Goal: Book appointment/travel/reservation

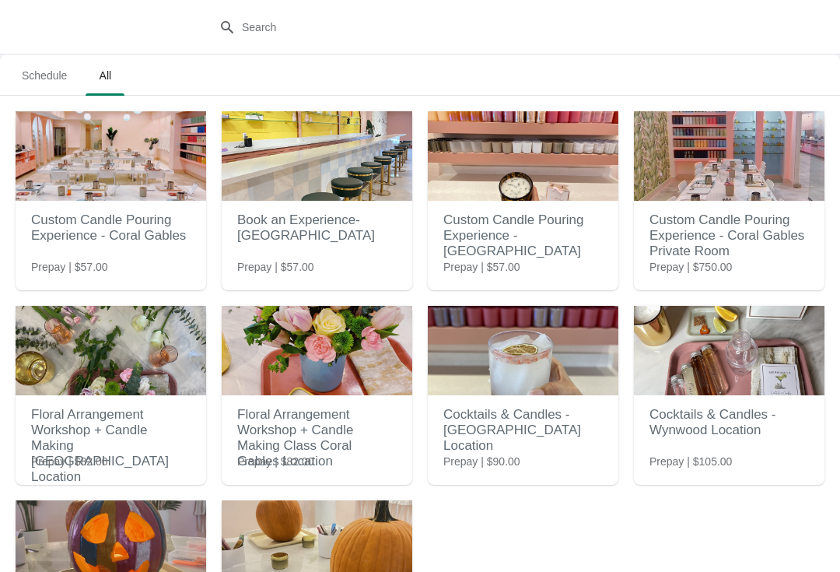
click at [33, 84] on span "Schedule" at bounding box center [44, 75] width 70 height 28
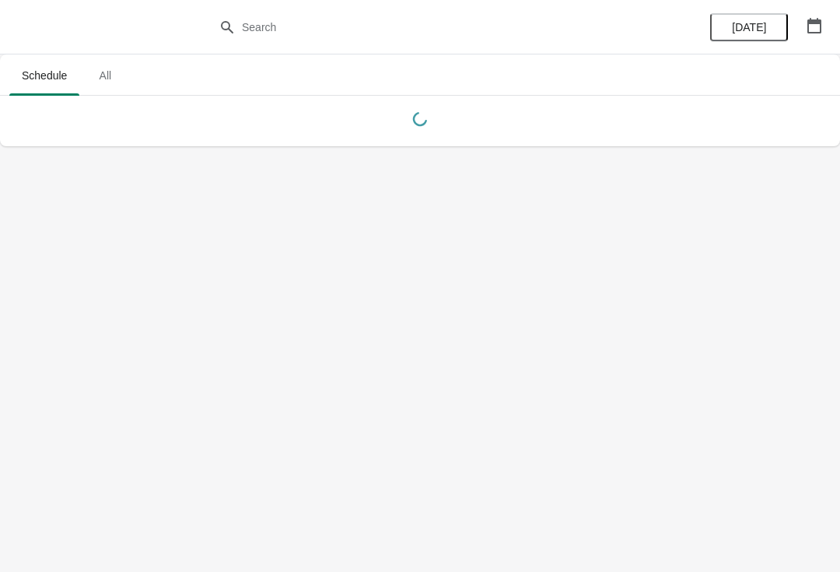
click at [813, 30] on icon "button" at bounding box center [814, 26] width 16 height 16
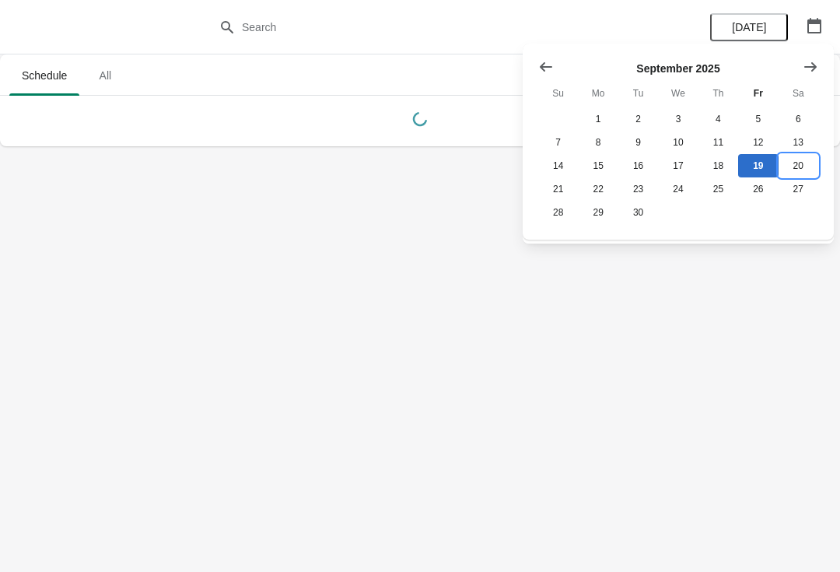
click at [799, 166] on button "20" at bounding box center [798, 165] width 40 height 23
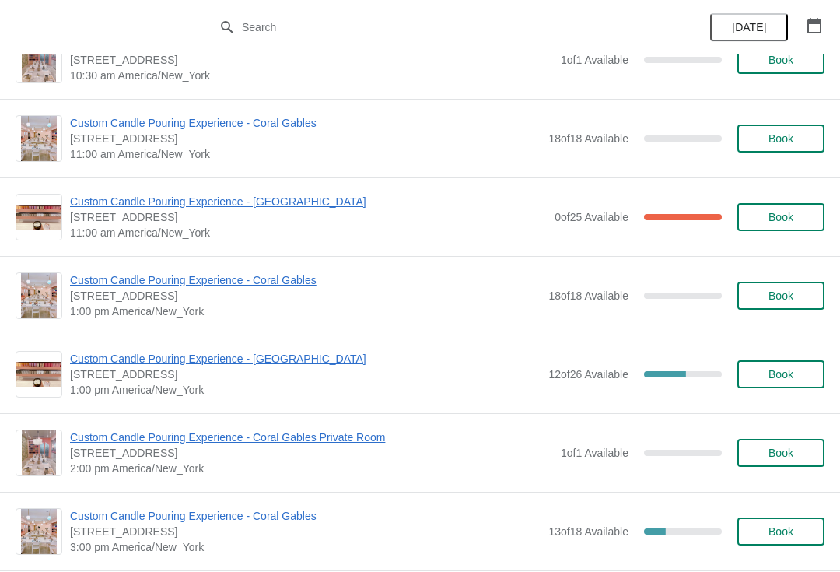
scroll to position [124, 0]
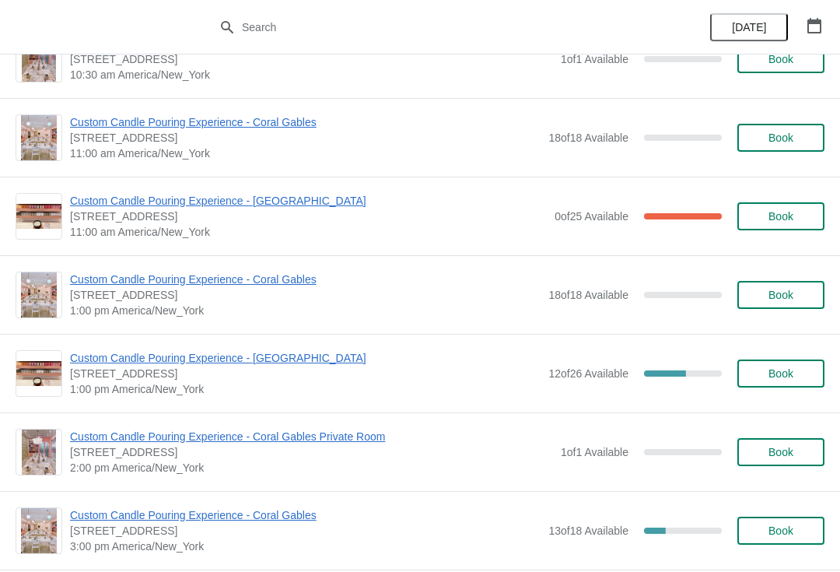
click at [605, 296] on span "18 of 18 Available" at bounding box center [588, 294] width 80 height 12
click at [791, 299] on span "Book" at bounding box center [780, 294] width 25 height 12
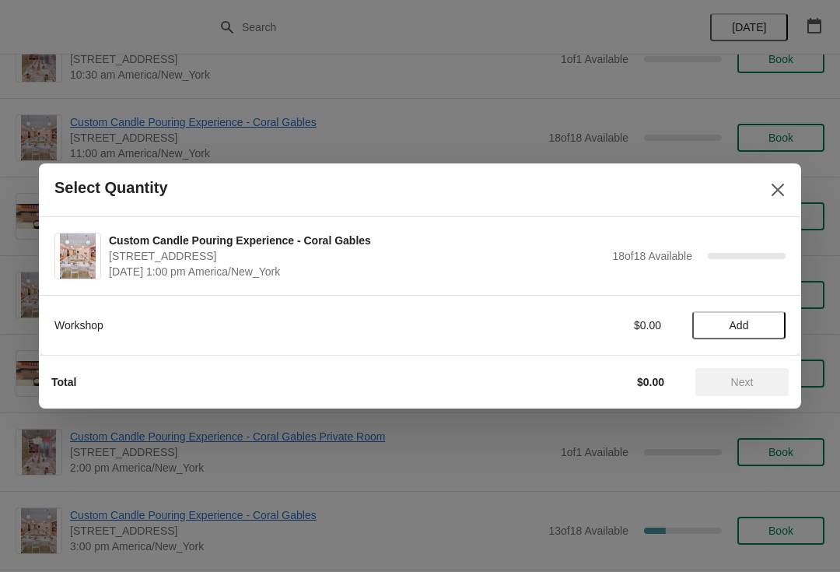
click at [757, 320] on span "Add" at bounding box center [738, 325] width 65 height 12
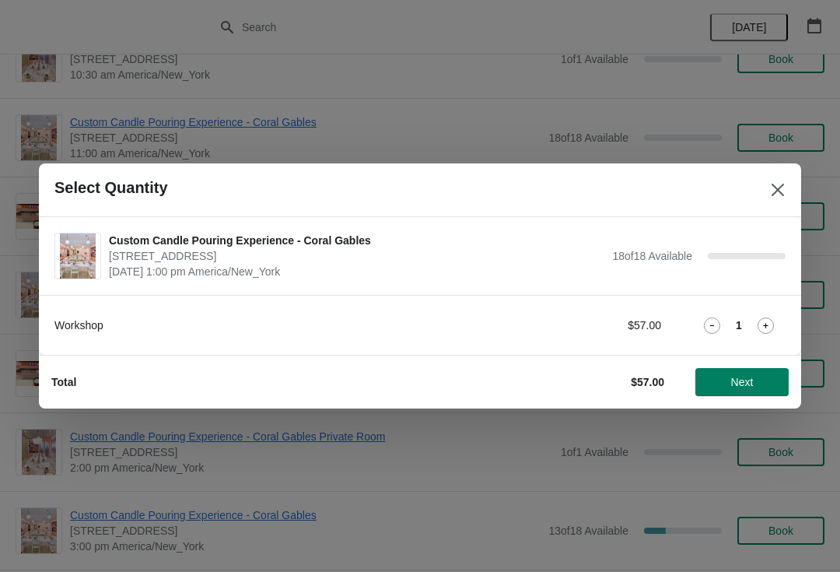
click at [786, 194] on button "Close" at bounding box center [778, 190] width 28 height 28
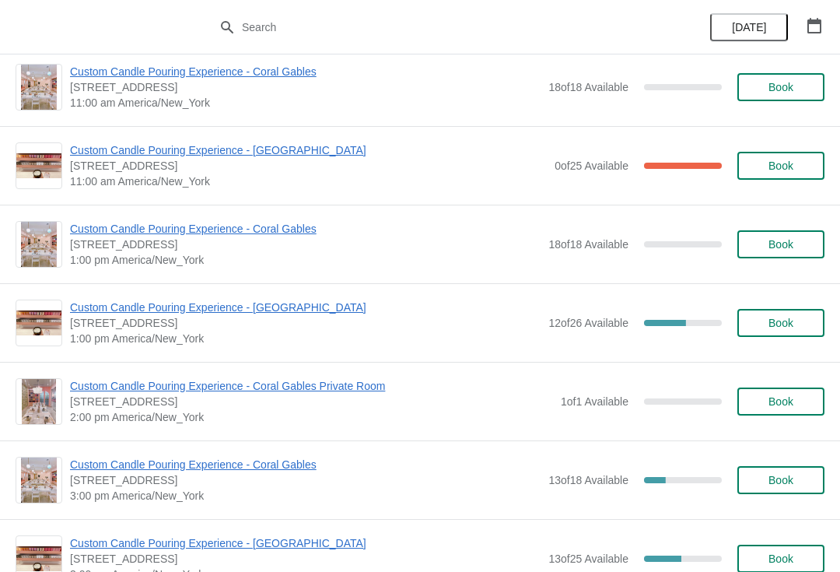
scroll to position [150, 0]
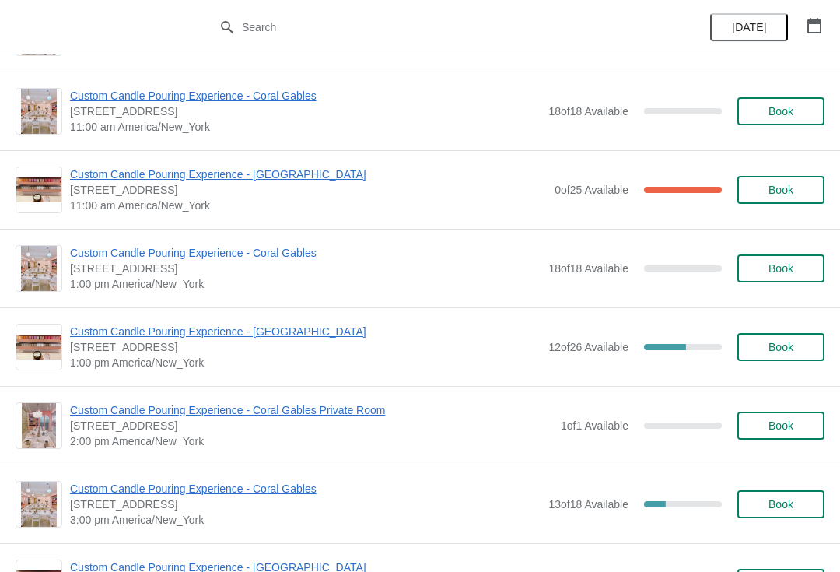
click at [781, 281] on button "Book" at bounding box center [780, 268] width 87 height 28
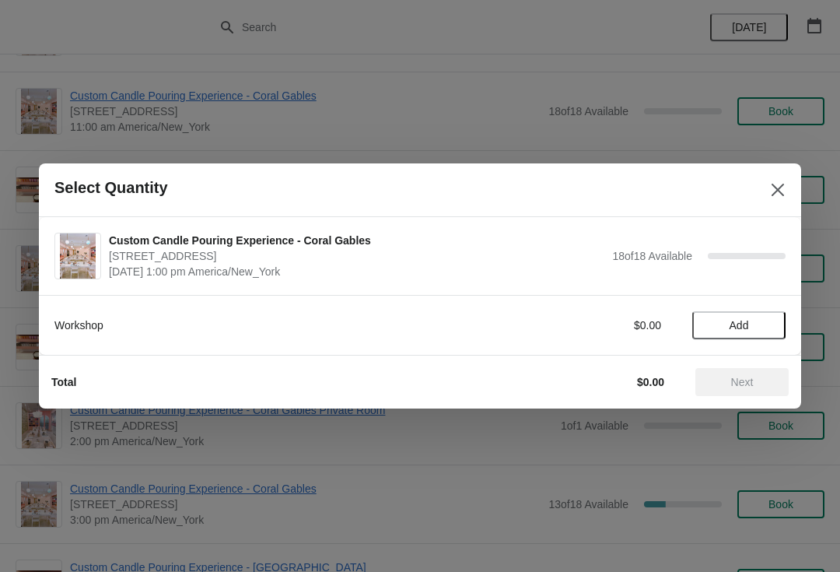
click at [748, 337] on button "Add" at bounding box center [738, 325] width 93 height 28
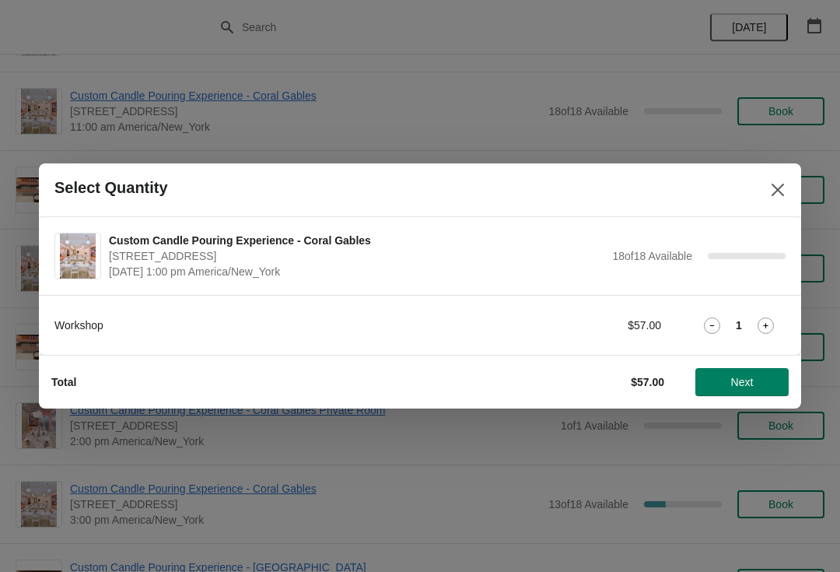
click at [768, 322] on icon at bounding box center [765, 325] width 16 height 16
click at [763, 320] on icon at bounding box center [765, 325] width 16 height 16
click at [750, 393] on button "Next" at bounding box center [741, 382] width 93 height 28
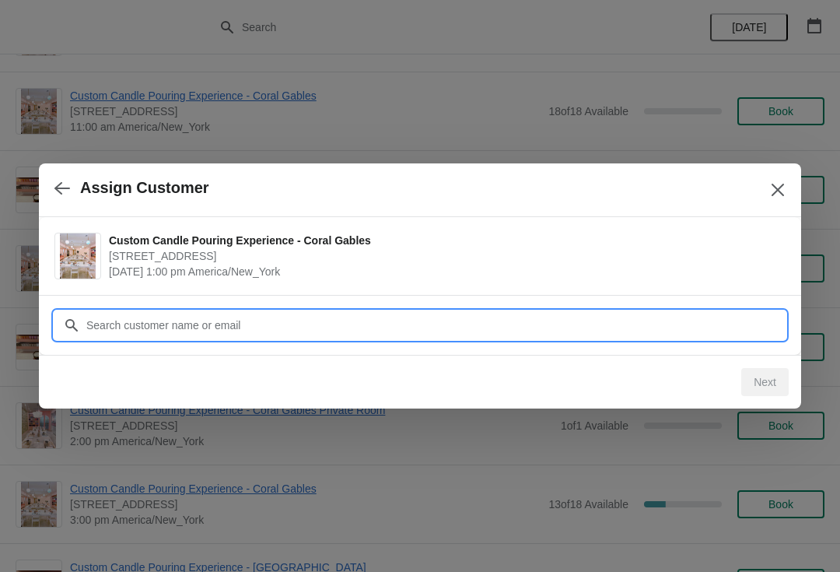
click at [138, 327] on input "Customer" at bounding box center [436, 325] width 700 height 28
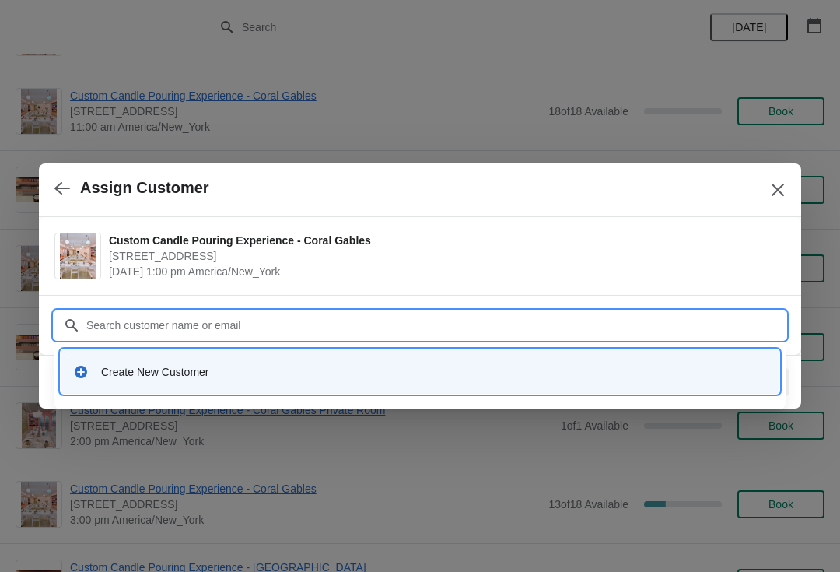
click at [251, 369] on div "Create New Customer" at bounding box center [434, 372] width 666 height 16
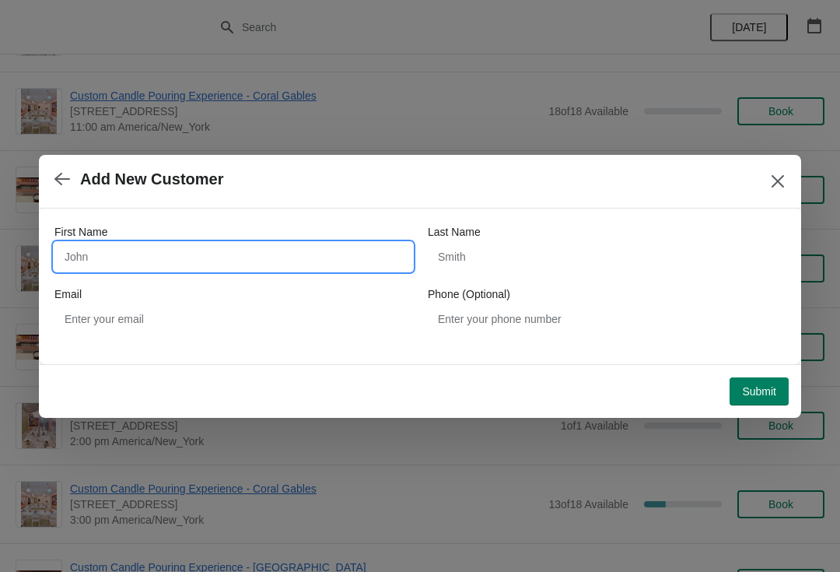
click at [179, 269] on input "First Name" at bounding box center [233, 257] width 358 height 28
type input "[PERSON_NAME]"
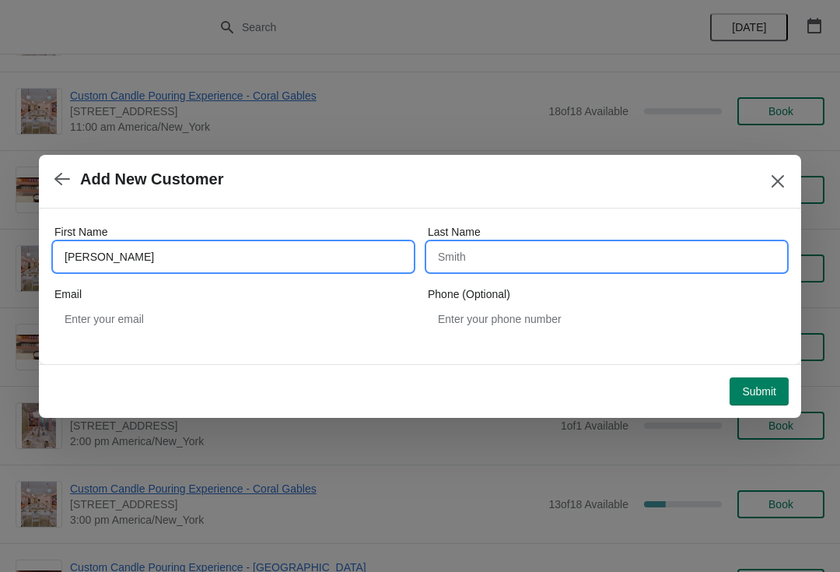
click at [546, 260] on input "Last Name" at bounding box center [607, 257] width 358 height 28
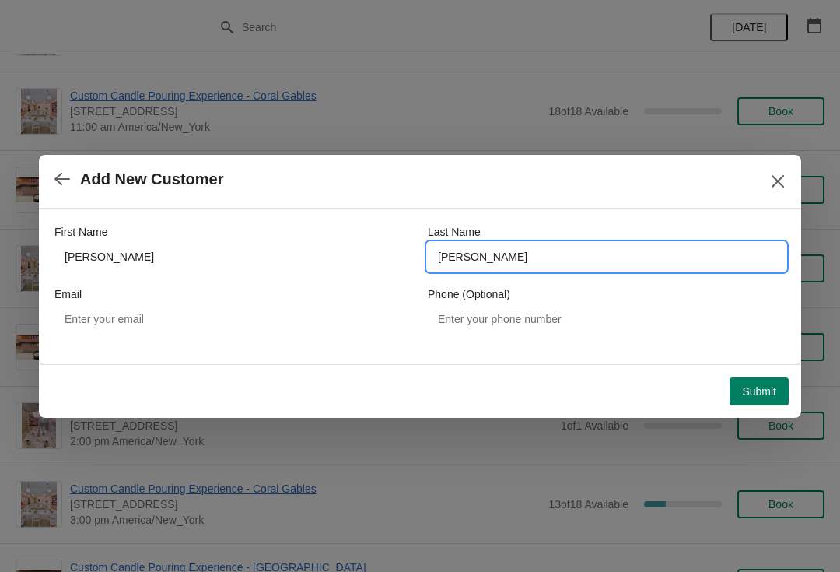
type input "[PERSON_NAME]"
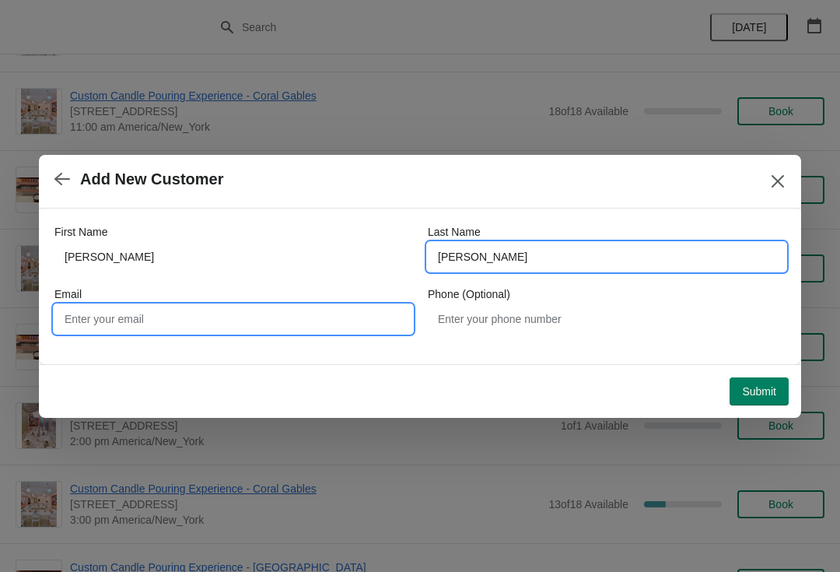
click at [365, 314] on input "Email" at bounding box center [233, 319] width 358 height 28
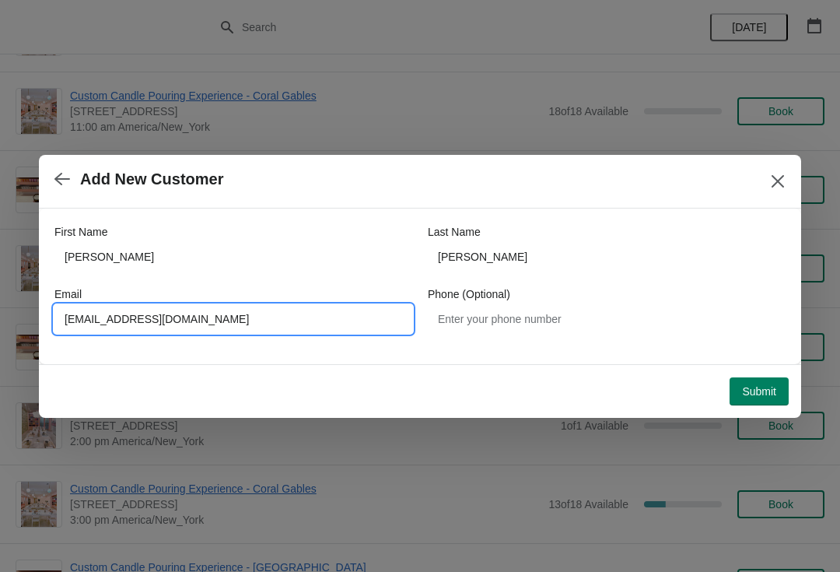
type input "[EMAIL_ADDRESS][DOMAIN_NAME]"
click at [756, 398] on button "Submit" at bounding box center [758, 391] width 59 height 28
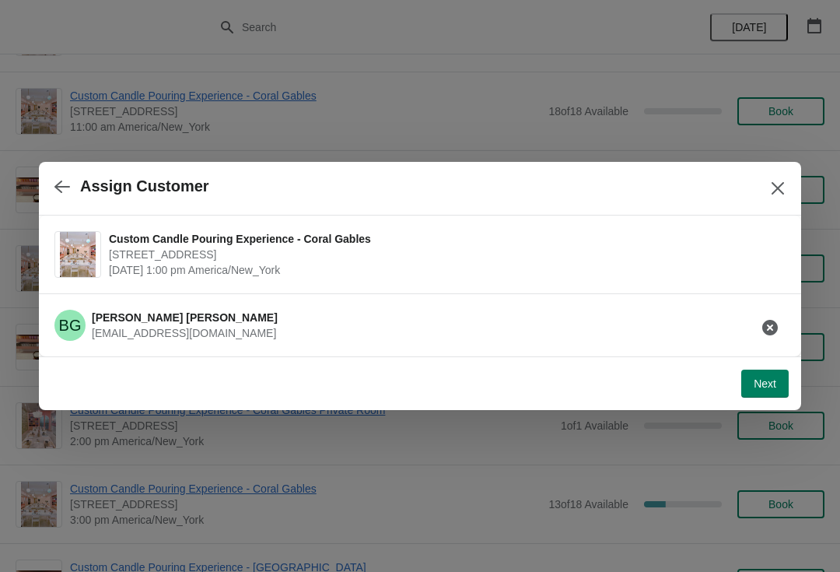
click at [764, 386] on span "Next" at bounding box center [764, 383] width 23 height 12
select select "Friend"
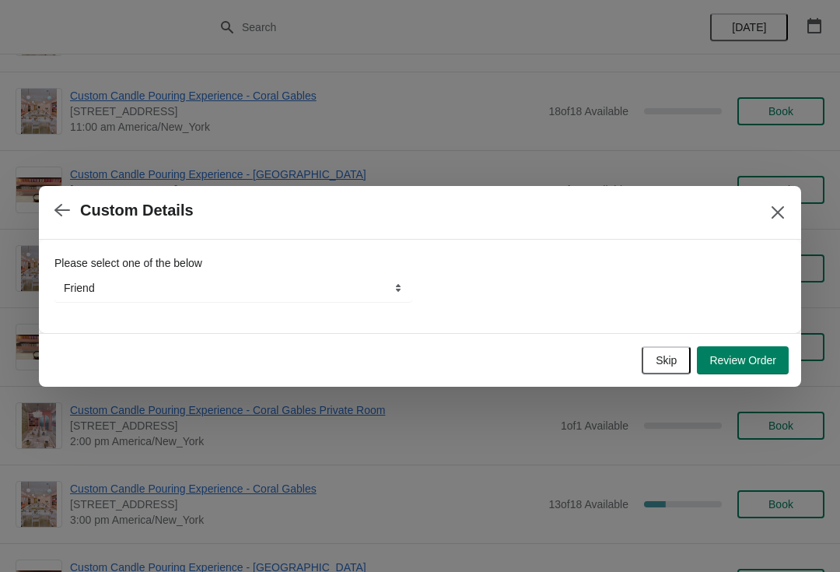
click at [747, 369] on button "Review Order" at bounding box center [743, 360] width 92 height 28
